Goal: Transaction & Acquisition: Purchase product/service

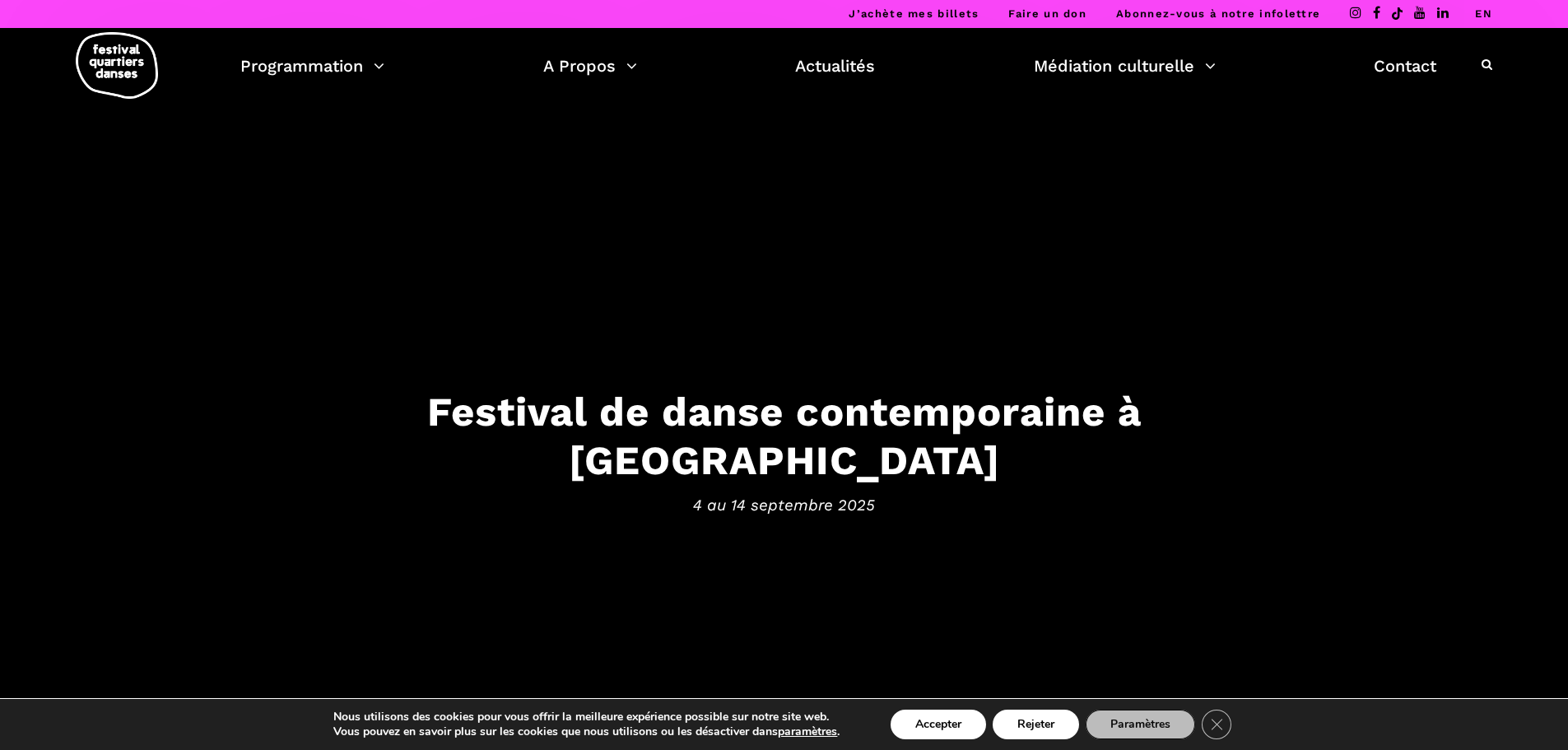
click at [724, 438] on h3 "Festival de danse contemporaine à Montréal" at bounding box center [784, 436] width 1020 height 97
click at [810, 492] on span "4 au 14 septembre 2025" at bounding box center [784, 504] width 1020 height 24
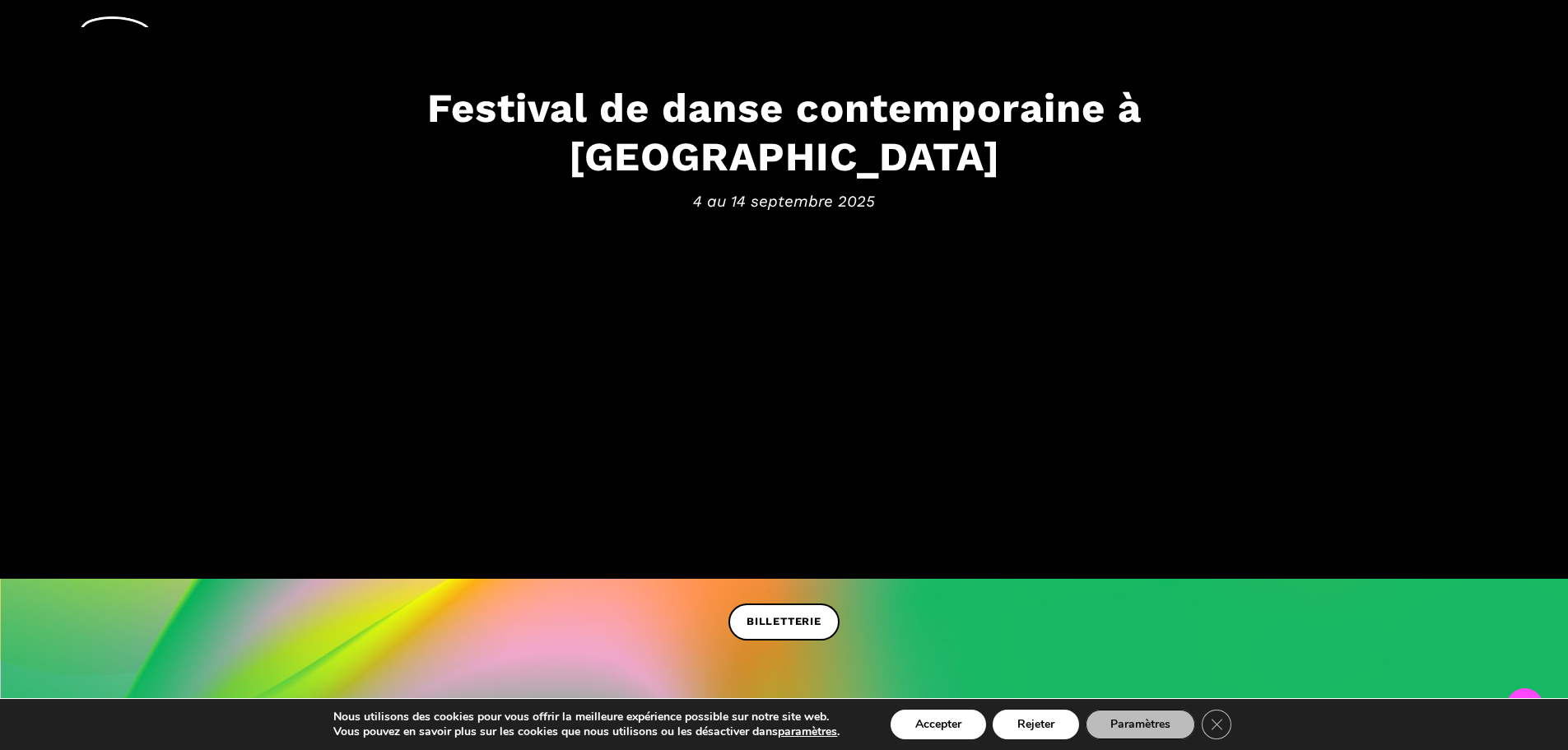
scroll to position [329, 0]
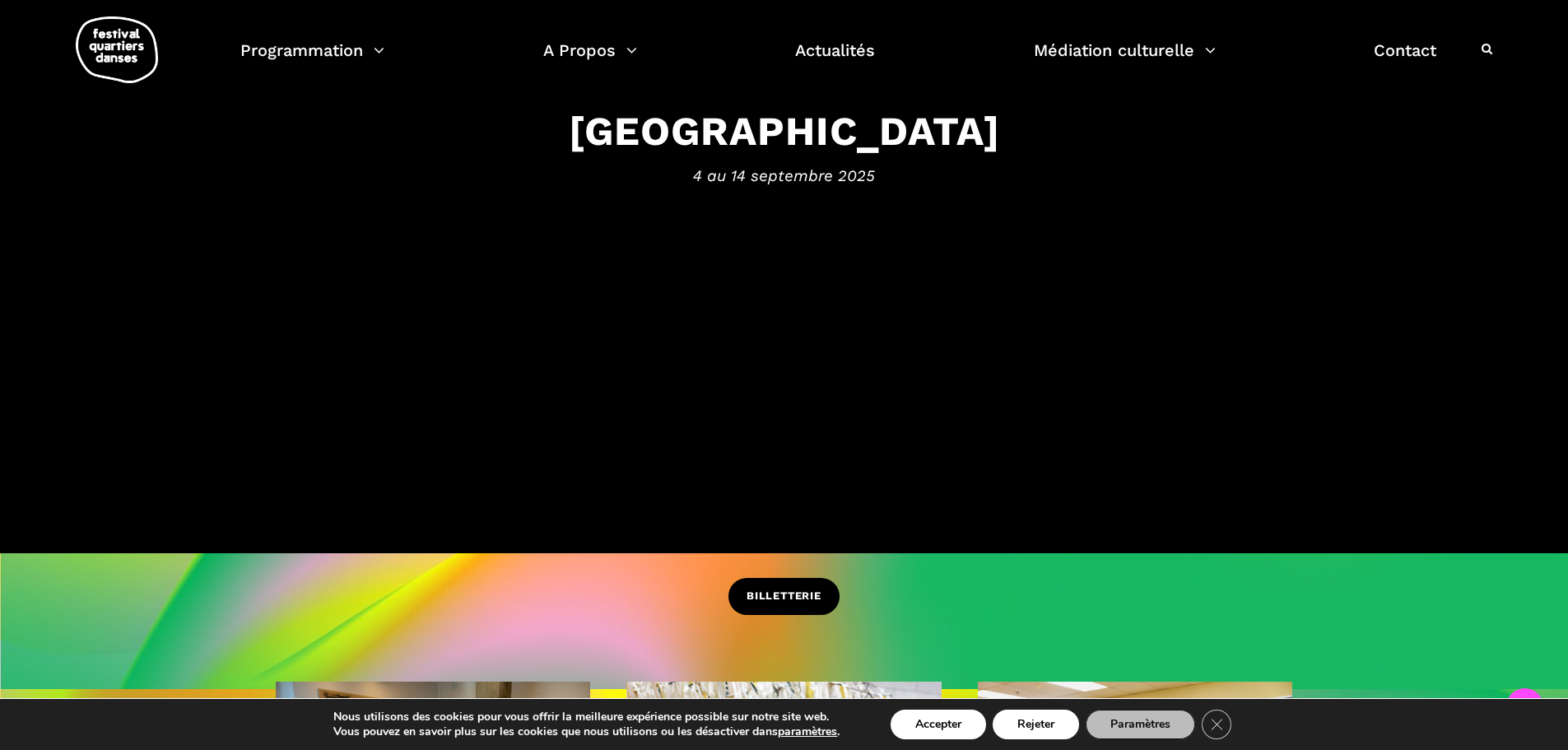
click at [803, 602] on span "BILLETTERIE" at bounding box center [784, 596] width 75 height 17
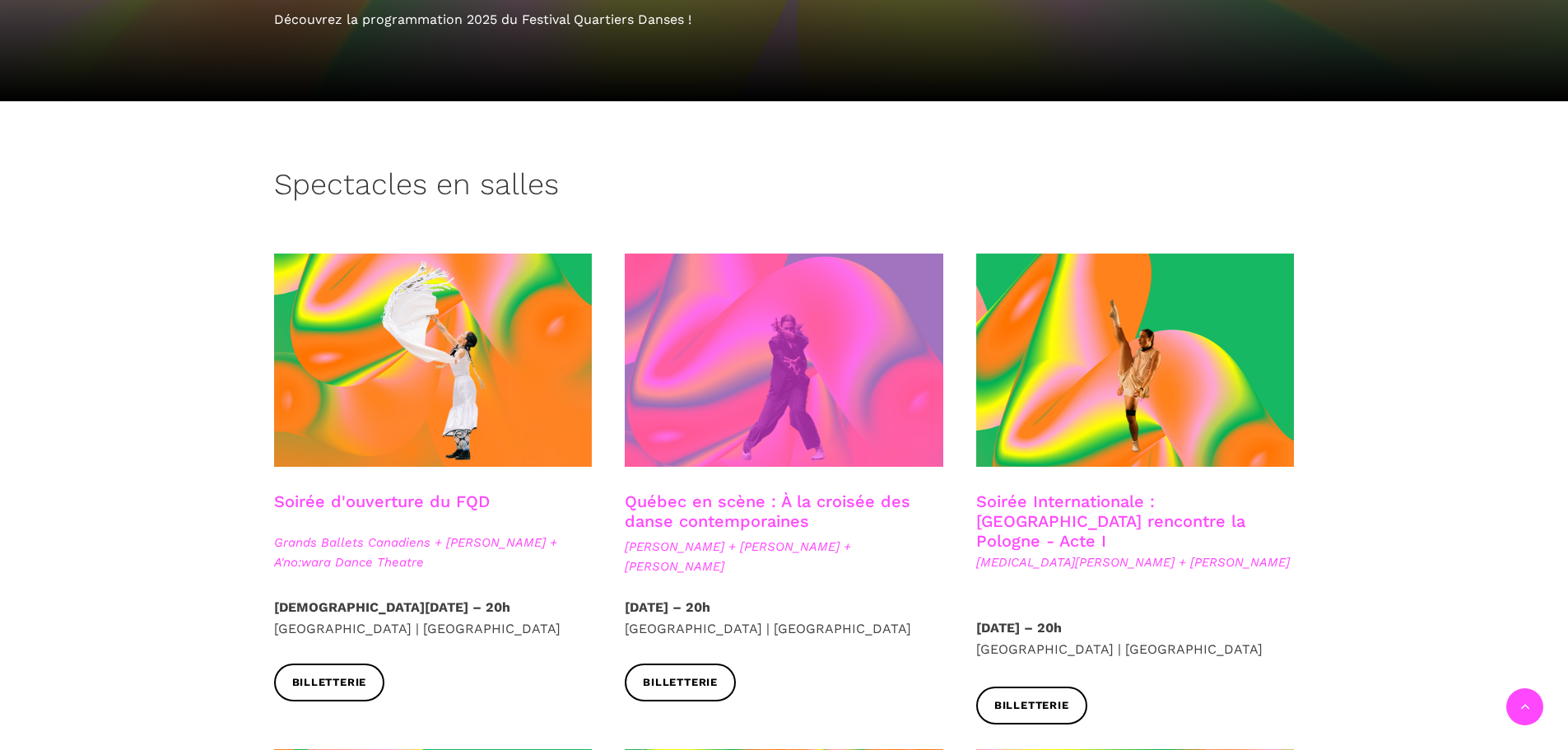
scroll to position [412, 0]
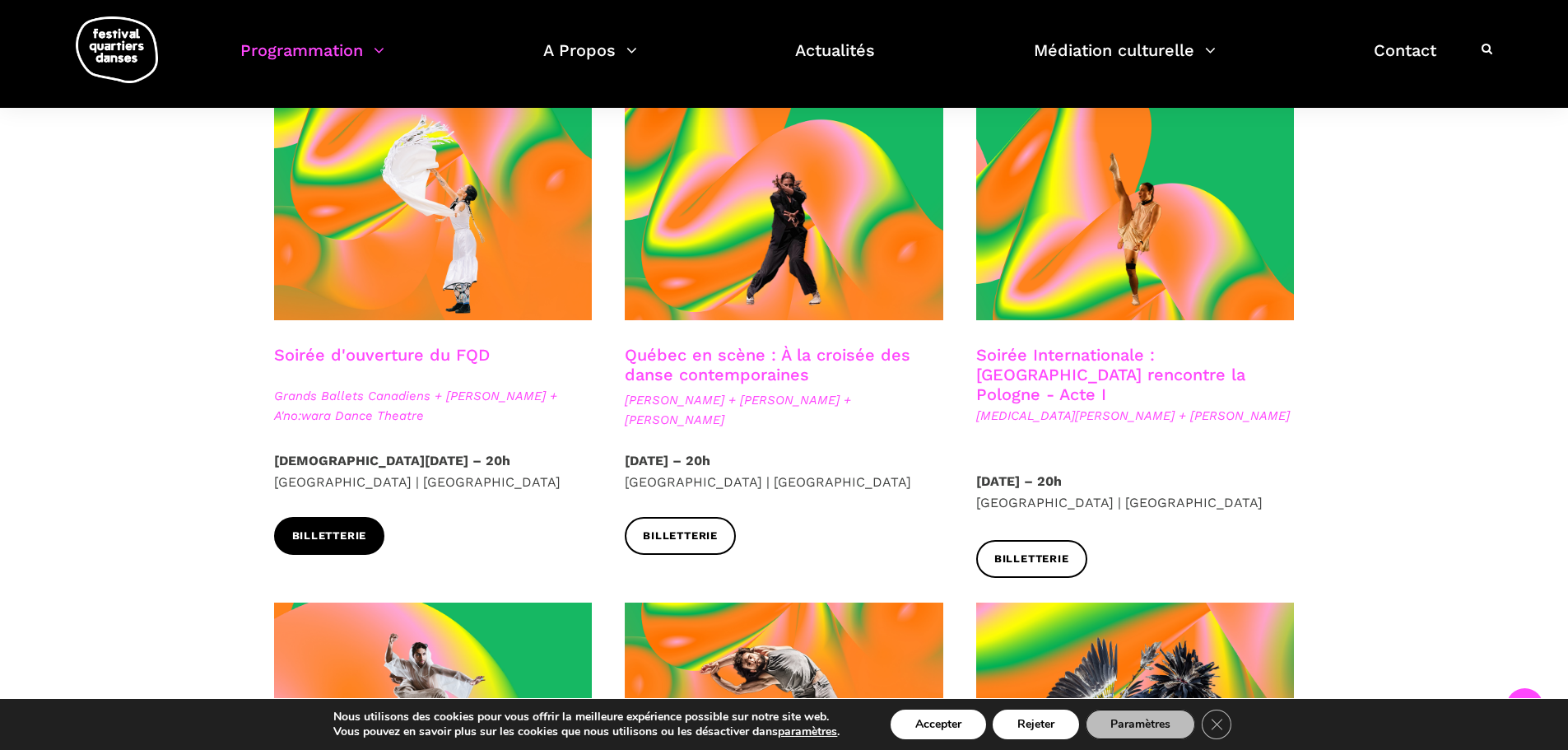
click at [344, 528] on span "Billetterie" at bounding box center [329, 536] width 75 height 17
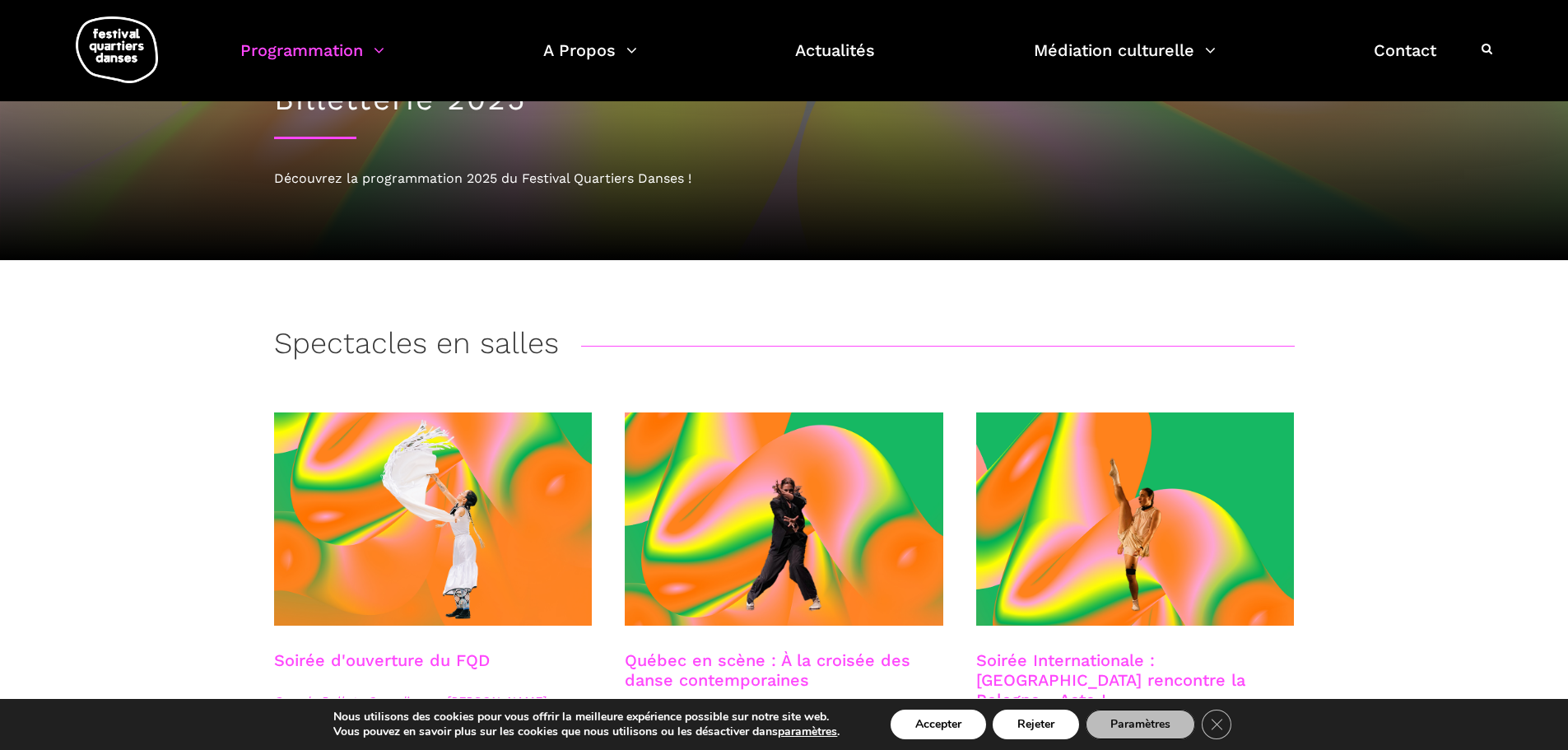
scroll to position [0, 0]
